Goal: Information Seeking & Learning: Learn about a topic

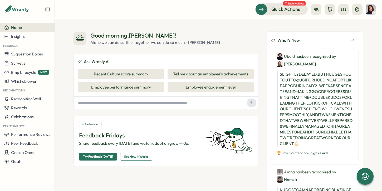
click at [373, 11] on icon at bounding box center [374, 13] width 3 height 4
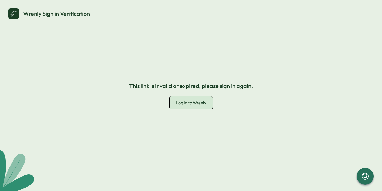
click at [184, 103] on span "Log in to Wrenly" at bounding box center [191, 102] width 30 height 5
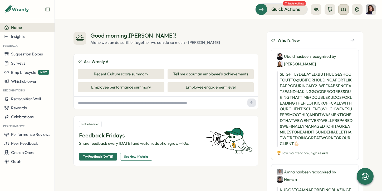
click at [345, 12] on icon at bounding box center [343, 9] width 5 height 5
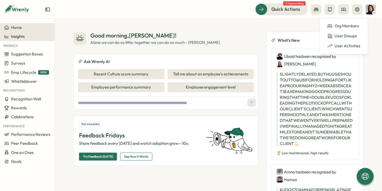
click at [20, 35] on span "Insights" at bounding box center [18, 36] width 14 height 5
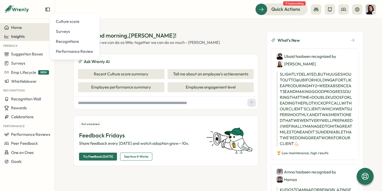
click at [10, 39] on div "Insights" at bounding box center [14, 36] width 21 height 5
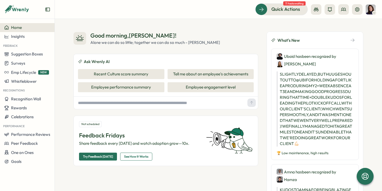
click at [14, 26] on span "Home" at bounding box center [16, 27] width 11 height 5
click at [19, 154] on span "One on Ones" at bounding box center [22, 152] width 23 height 5
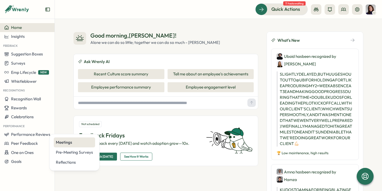
click at [65, 144] on div "Meetings" at bounding box center [74, 143] width 37 height 6
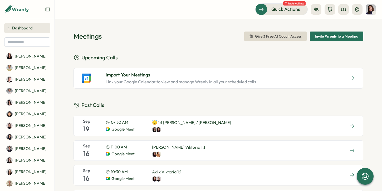
click at [13, 31] on span "Dashboard" at bounding box center [22, 28] width 21 height 6
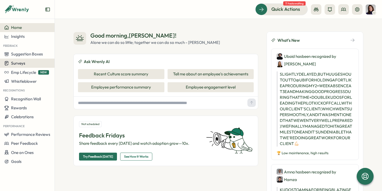
click at [23, 66] on span "Surveys" at bounding box center [18, 63] width 14 height 5
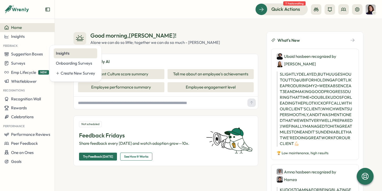
click at [73, 55] on div "Insights" at bounding box center [75, 54] width 39 height 6
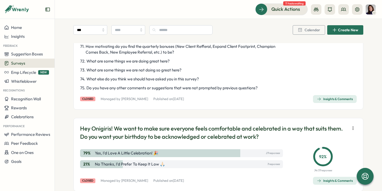
scroll to position [1276, 0]
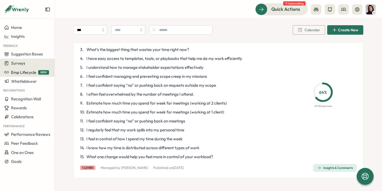
click at [31, 73] on span "Emp Lifecycle" at bounding box center [23, 72] width 25 height 5
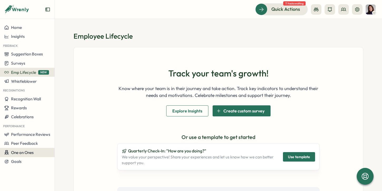
click at [22, 155] on span "One on Ones" at bounding box center [22, 152] width 23 height 5
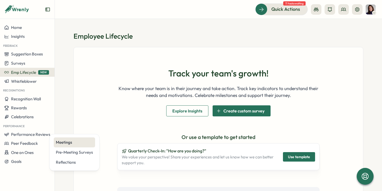
click at [60, 142] on div "Meetings" at bounding box center [74, 143] width 37 height 6
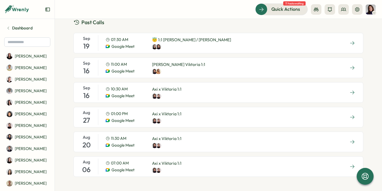
scroll to position [87, 0]
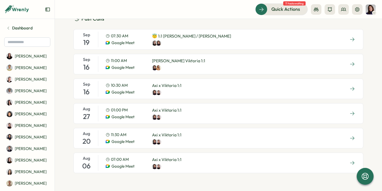
click at [175, 141] on div at bounding box center [166, 142] width 29 height 5
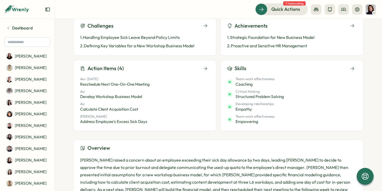
scroll to position [181, 0]
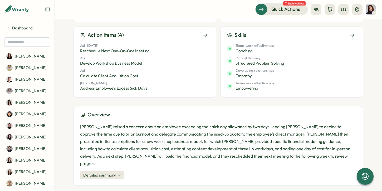
click at [112, 173] on span "Detailed summary" at bounding box center [99, 176] width 33 height 6
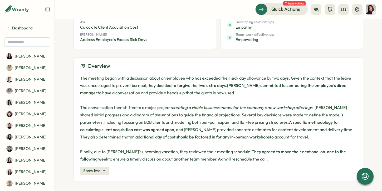
scroll to position [233, 0]
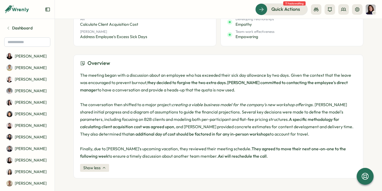
click at [87, 168] on span "Show less" at bounding box center [91, 168] width 17 height 6
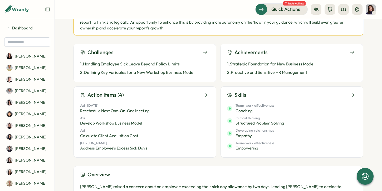
scroll to position [123, 0]
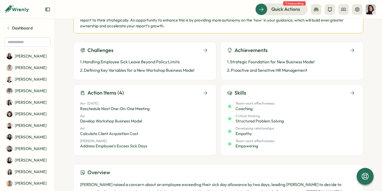
click at [276, 102] on div "Team-work effectiveness Coaching" at bounding box center [292, 106] width 130 height 11
click at [354, 90] on button at bounding box center [352, 93] width 9 height 7
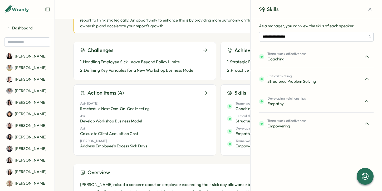
click at [366, 60] on div at bounding box center [367, 57] width 14 height 14
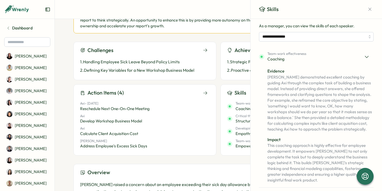
click at [366, 60] on icon at bounding box center [366, 56] width 5 height 5
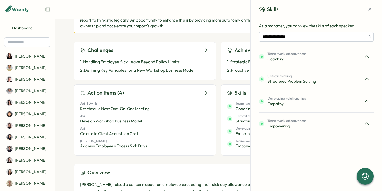
click at [366, 60] on div at bounding box center [367, 57] width 14 height 14
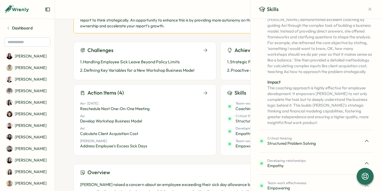
scroll to position [0, 0]
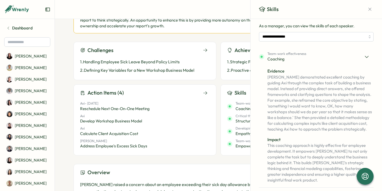
click at [365, 59] on icon at bounding box center [366, 56] width 5 height 5
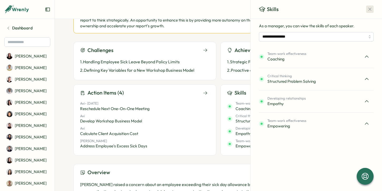
click at [369, 10] on icon "button" at bounding box center [369, 9] width 5 height 5
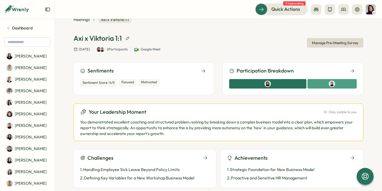
scroll to position [14, 0]
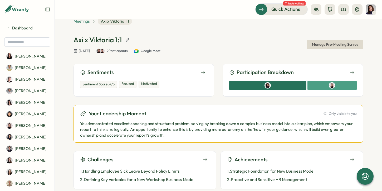
click at [83, 22] on span "Meetings" at bounding box center [81, 21] width 16 height 6
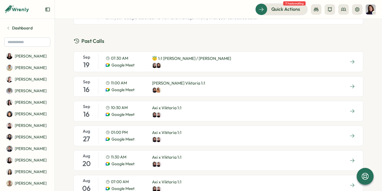
scroll to position [87, 0]
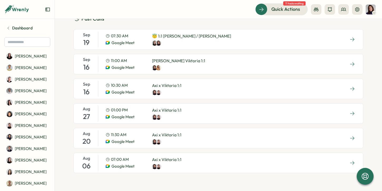
click at [175, 116] on div at bounding box center [166, 117] width 29 height 5
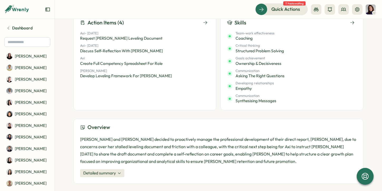
scroll to position [207, 0]
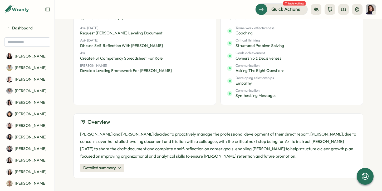
click at [108, 169] on span "Detailed summary" at bounding box center [99, 168] width 33 height 6
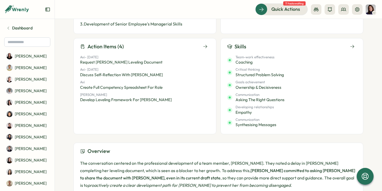
scroll to position [170, 0]
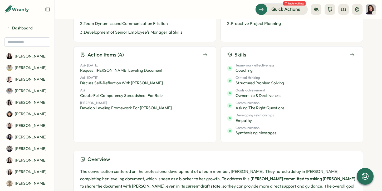
click at [248, 70] on span "Coaching" at bounding box center [254, 71] width 39 height 6
click at [350, 54] on icon at bounding box center [352, 54] width 5 height 5
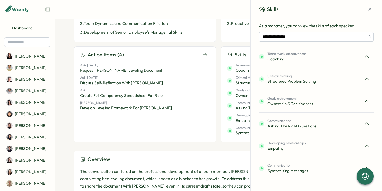
click at [309, 55] on div "Team-work effectiveness Coaching" at bounding box center [316, 57] width 115 height 14
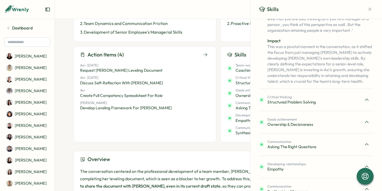
scroll to position [96, 0]
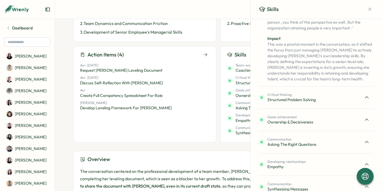
click at [360, 100] on div at bounding box center [367, 98] width 14 height 14
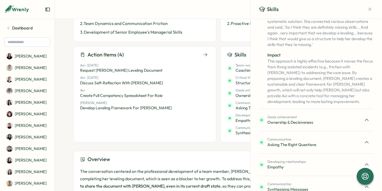
scroll to position [211, 0]
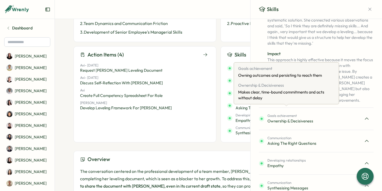
click at [307, 114] on span "Goals achievement" at bounding box center [290, 116] width 46 height 5
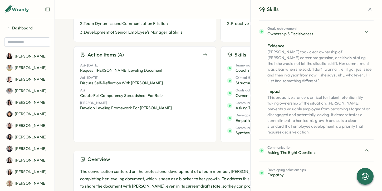
scroll to position [302, 0]
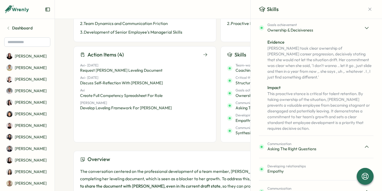
click at [334, 140] on div "Communication Asking the Right Questions" at bounding box center [316, 147] width 115 height 14
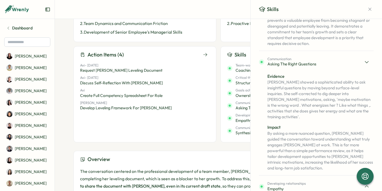
scroll to position [393, 0]
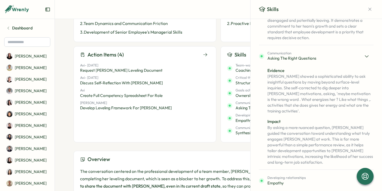
click at [365, 54] on icon at bounding box center [366, 56] width 5 height 5
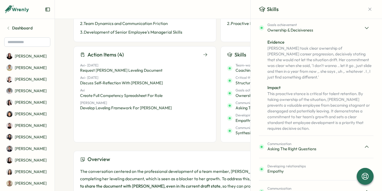
scroll to position [289, 0]
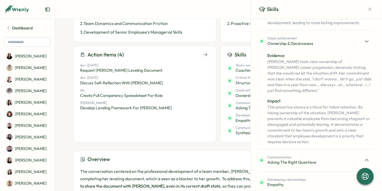
click at [365, 39] on icon at bounding box center [366, 41] width 5 height 5
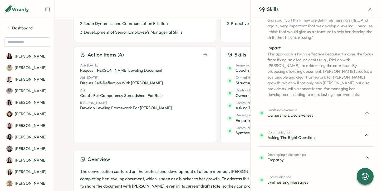
scroll to position [211, 0]
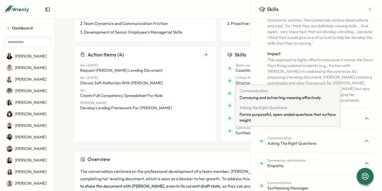
click at [304, 141] on span "Asking the Right Questions" at bounding box center [291, 144] width 49 height 6
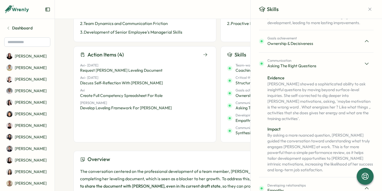
scroll to position [289, 0]
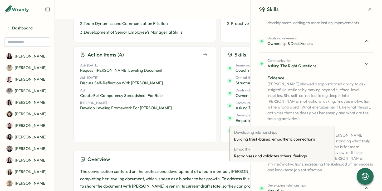
click at [298, 188] on span "Empathy" at bounding box center [286, 191] width 38 height 6
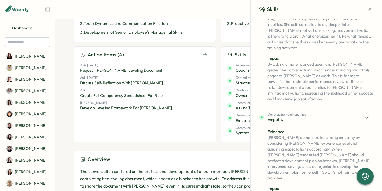
scroll to position [399, 0]
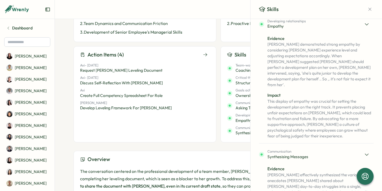
scroll to position [496, 0]
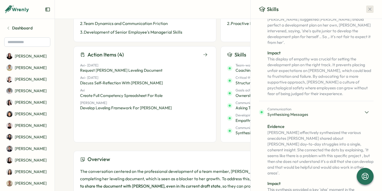
click at [367, 9] on icon "button" at bounding box center [369, 9] width 5 height 5
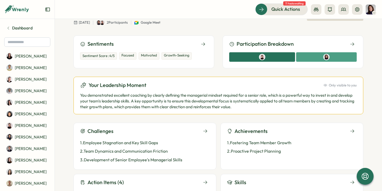
scroll to position [0, 0]
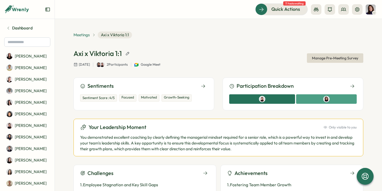
click at [83, 37] on span "Meetings" at bounding box center [81, 35] width 16 height 6
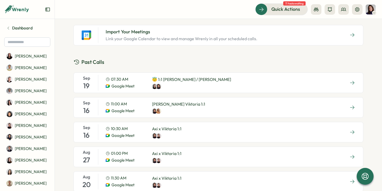
scroll to position [87, 0]
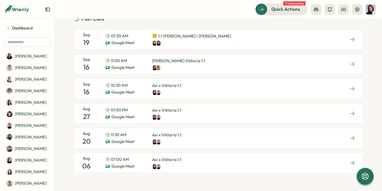
click at [137, 163] on div "07:00 AM Google Meet" at bounding box center [125, 163] width 38 height 13
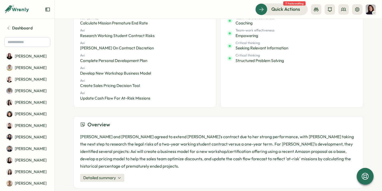
scroll to position [229, 0]
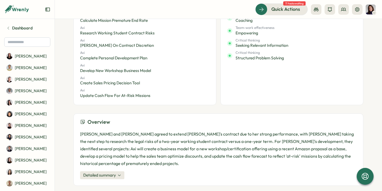
click at [115, 173] on span "Detailed summary" at bounding box center [99, 176] width 33 height 6
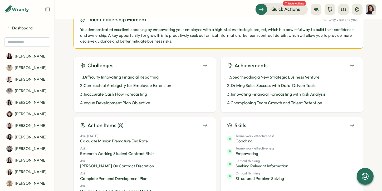
scroll to position [0, 0]
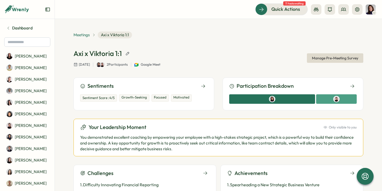
click at [82, 36] on span "Meetings" at bounding box center [81, 35] width 16 height 6
